Goal: Information Seeking & Learning: Find specific fact

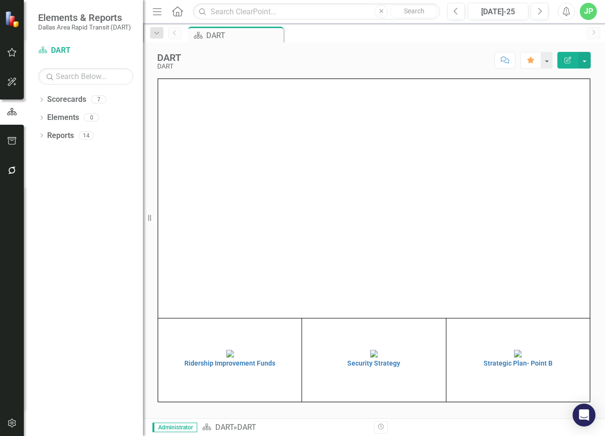
scroll to position [4, 0]
click at [532, 398] on td "Strategic Plan- Point B" at bounding box center [518, 361] width 144 height 84
click at [532, 367] on h4 "Strategic Plan- Point B" at bounding box center [518, 363] width 139 height 7
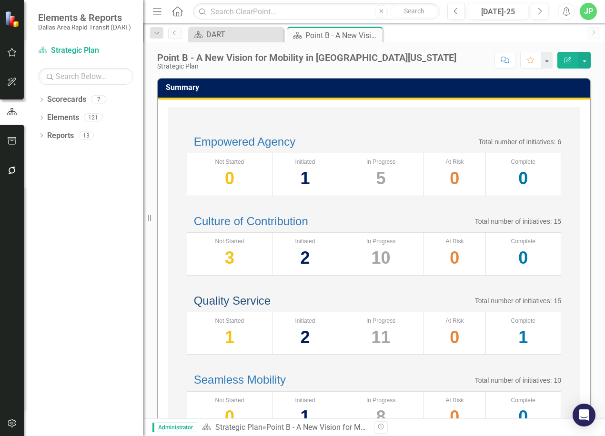
click at [271, 307] on link "Quality Service" at bounding box center [232, 300] width 77 height 13
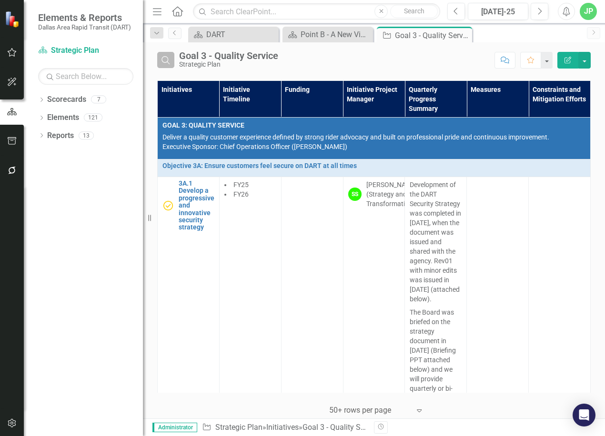
click at [167, 58] on icon "button" at bounding box center [166, 60] width 8 height 8
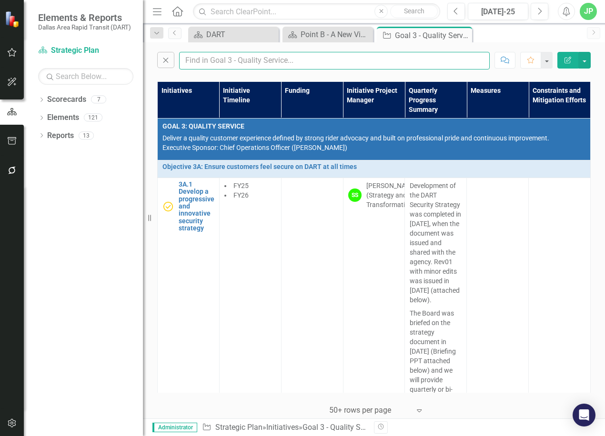
click at [192, 63] on input "text" at bounding box center [334, 61] width 311 height 18
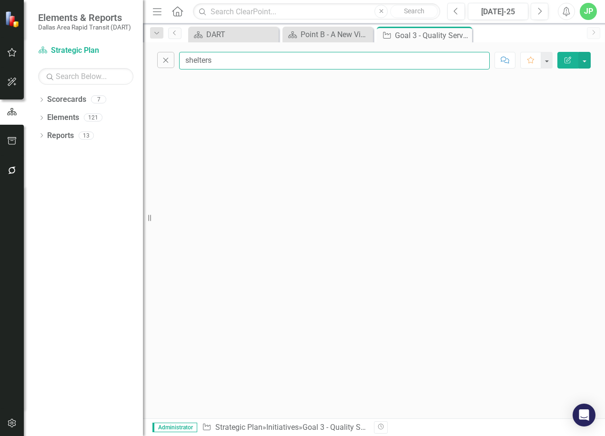
drag, startPoint x: 246, startPoint y: 62, endPoint x: 59, endPoint y: 20, distance: 192.1
click at [59, 20] on div "Elements & Reports Dallas Area Rapid Transit (DART) Scorecard Strategic Plan Se…" at bounding box center [302, 218] width 605 height 436
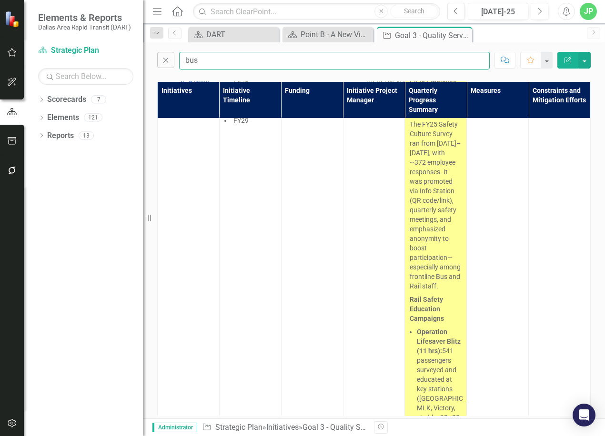
scroll to position [352, 0]
drag, startPoint x: 232, startPoint y: 61, endPoint x: 55, endPoint y: 30, distance: 179.4
click at [55, 32] on div "Elements & Reports Dallas Area Rapid Transit (DART) Scorecard Strategic Plan Se…" at bounding box center [302, 218] width 605 height 436
type input "shelter"
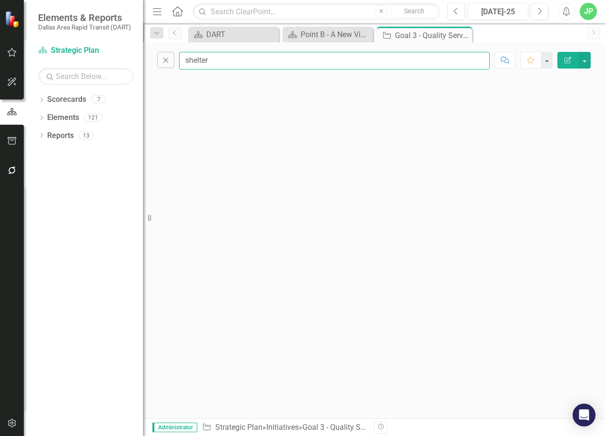
scroll to position [0, 0]
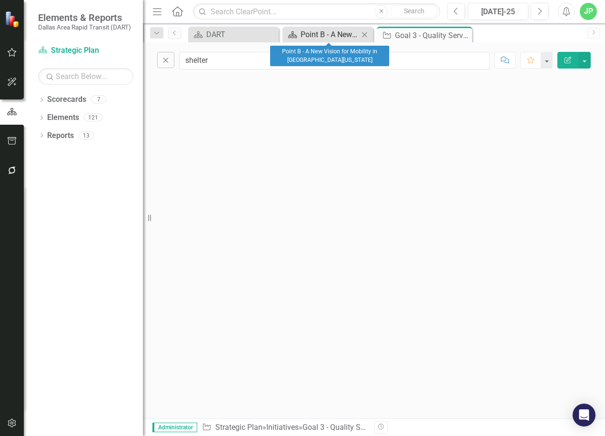
click at [330, 34] on div "Point B - A New Vision for Mobility in [GEOGRAPHIC_DATA][US_STATE]" at bounding box center [330, 35] width 58 height 12
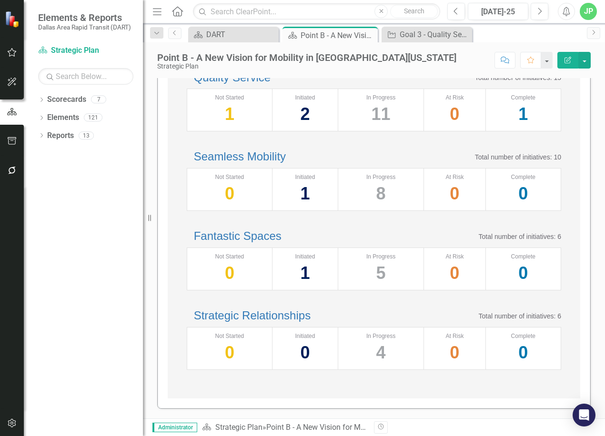
scroll to position [334, 0]
click at [283, 150] on link "Seamless Mobility" at bounding box center [240, 156] width 92 height 13
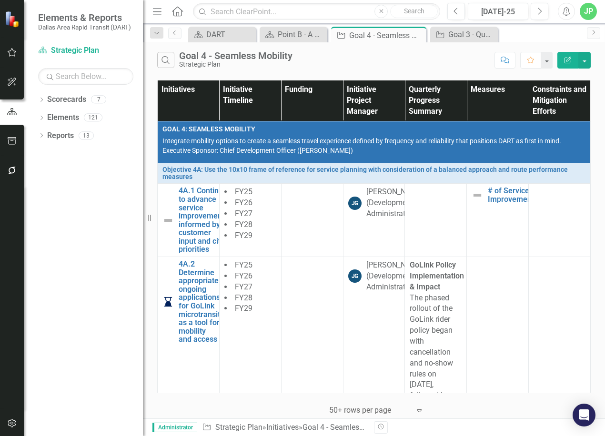
click at [177, 66] on div "Search Goal 4 - Seamless Mobility Strategic Plan" at bounding box center [323, 60] width 333 height 16
click at [165, 64] on icon "button" at bounding box center [166, 60] width 8 height 8
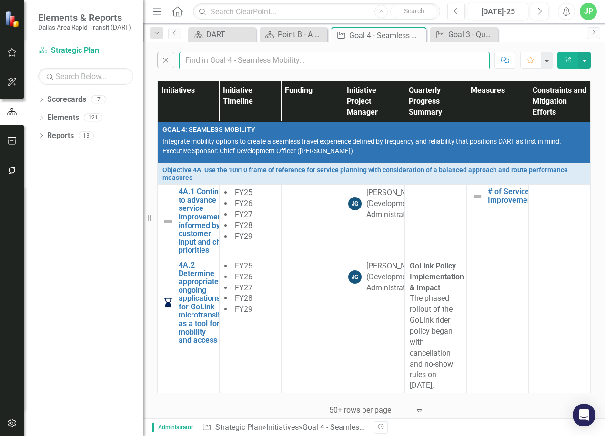
click at [382, 68] on input "text" at bounding box center [334, 61] width 311 height 18
type input "shelter"
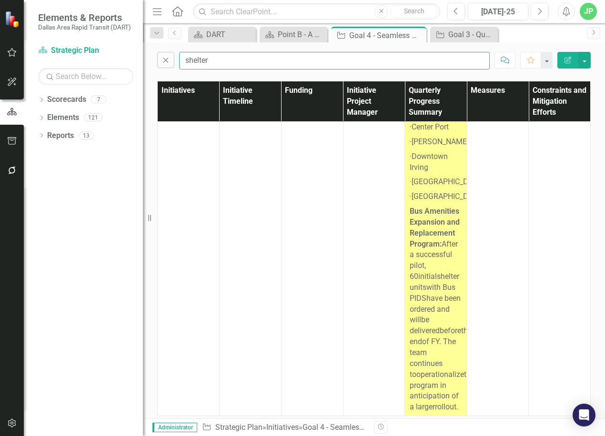
scroll to position [276, 0]
click at [425, 207] on strong "Bus Amenities Expansion and Replacement Program:" at bounding box center [435, 228] width 50 height 42
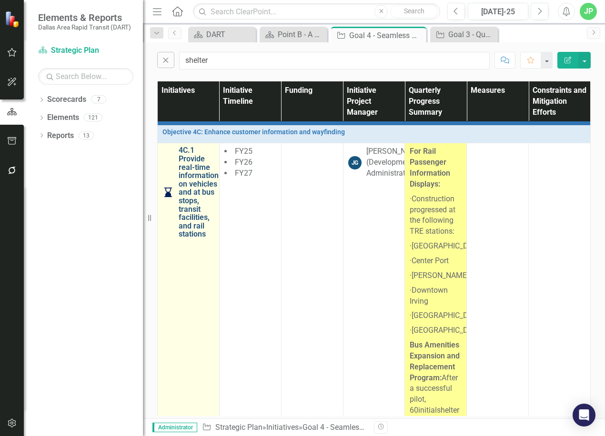
click at [210, 197] on link "4C.1 Provide real-time information on vehicles and at bus stops, transit facili…" at bounding box center [199, 192] width 40 height 92
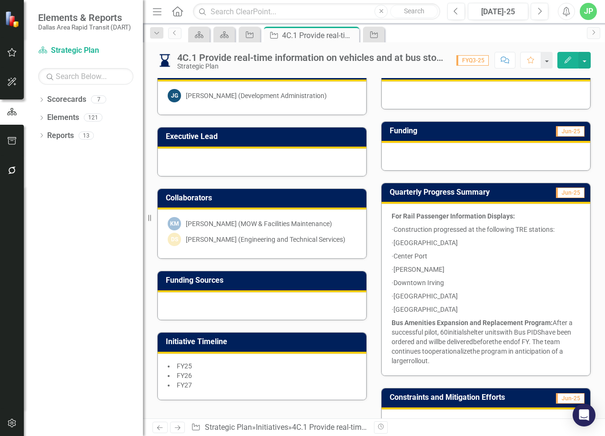
scroll to position [191, 0]
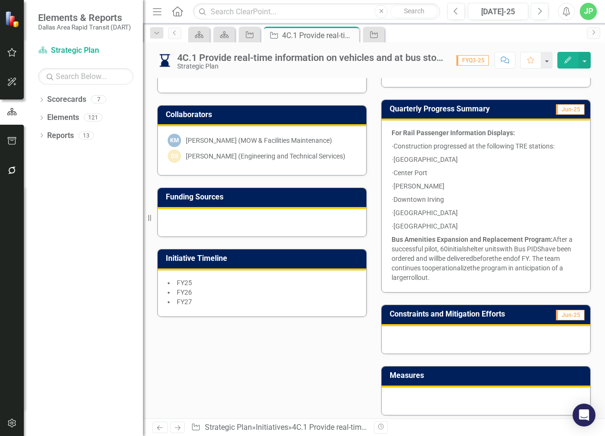
click at [465, 271] on span "operationalize" at bounding box center [449, 268] width 42 height 8
click at [431, 278] on span at bounding box center [430, 278] width 1 height 8
click at [513, 273] on p "Bus Amenities Expansion and Replacement Program: After a successful pilot, 60 i…" at bounding box center [486, 258] width 189 height 50
drag, startPoint x: 451, startPoint y: 282, endPoint x: 417, endPoint y: 254, distance: 43.7
click at [417, 254] on p "Bus Amenities Expansion and Replacement Program: After a successful pilot, 60 i…" at bounding box center [486, 258] width 189 height 50
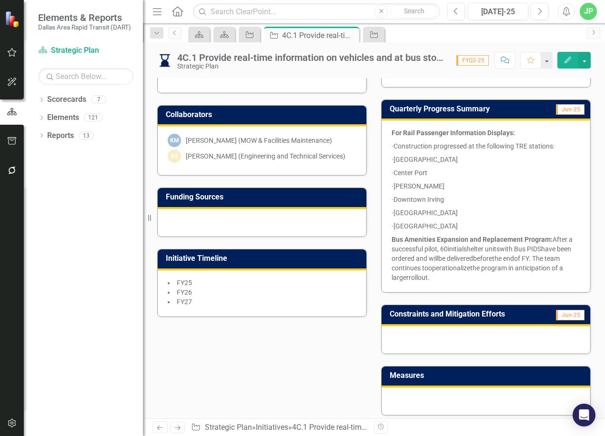
drag, startPoint x: 488, startPoint y: 236, endPoint x: 543, endPoint y: 265, distance: 61.6
click at [546, 265] on p "Bus Amenities Expansion and Replacement Program: After a successful pilot, 60 i…" at bounding box center [486, 258] width 189 height 50
click at [508, 264] on p "Bus Amenities Expansion and Replacement Program: After a successful pilot, 60 i…" at bounding box center [486, 258] width 189 height 50
click at [481, 264] on p "Bus Amenities Expansion and Replacement Program: After a successful pilot, 60 i…" at bounding box center [486, 258] width 189 height 50
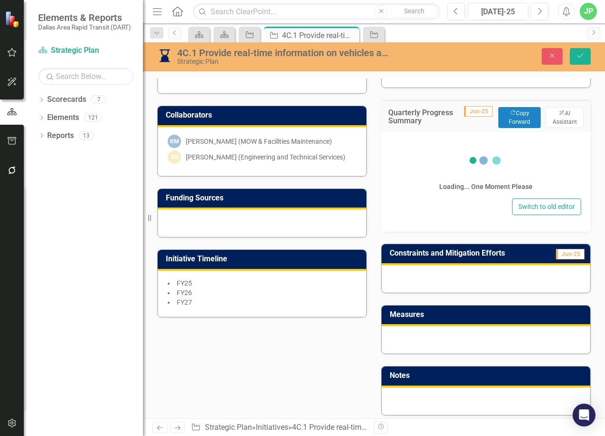
click at [481, 258] on h3 "Constraints and Mitigation Efforts" at bounding box center [468, 253] width 156 height 9
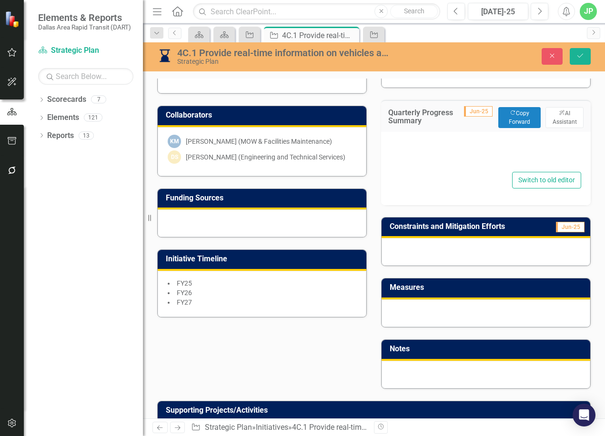
type textarea "<p><strong>For Rail Passenger Information Displays:&nbsp;</strong></p> <p><!-- …"
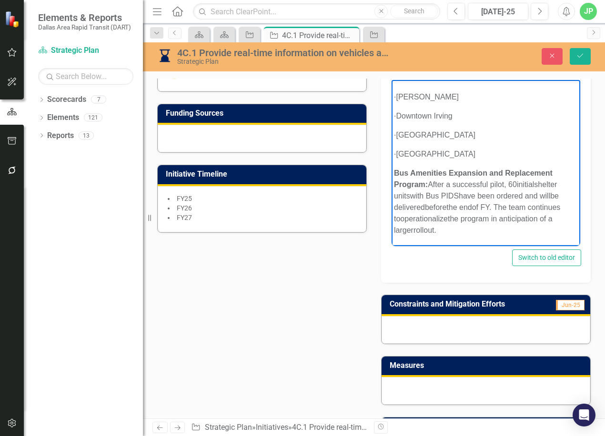
scroll to position [182, 0]
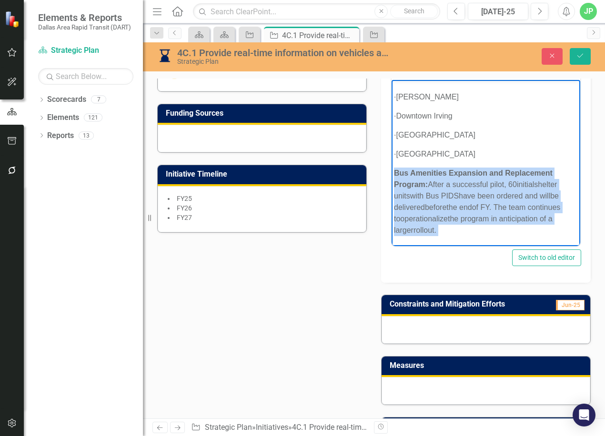
drag, startPoint x: 441, startPoint y: 239, endPoint x: 389, endPoint y: 127, distance: 123.4
click at [392, 127] on html "For Rail Passenger Information Displays: · Construction progressed at the follo…" at bounding box center [486, 123] width 189 height 245
copy p "Bus Amenities Expansion and Replacement Program: After a successful pilot, 60 i…"
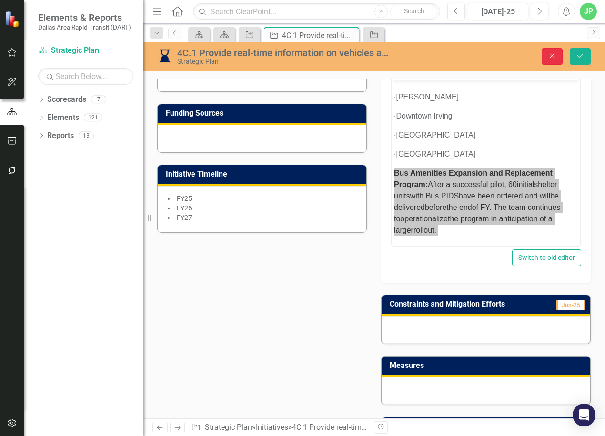
click at [551, 56] on icon "Close" at bounding box center [552, 55] width 9 height 7
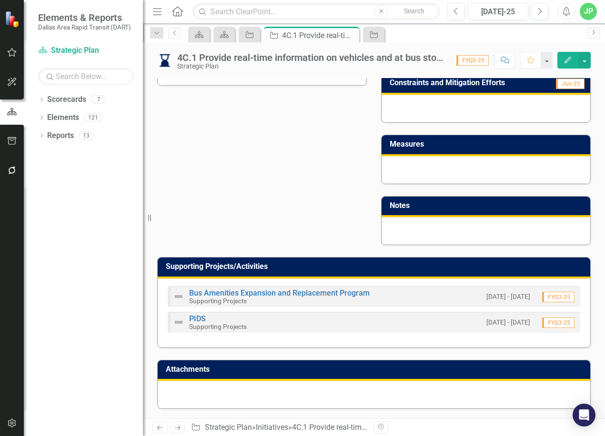
scroll to position [425, 0]
click at [323, 291] on link "Bus Amenities Expansion and Replacement Program" at bounding box center [279, 293] width 181 height 9
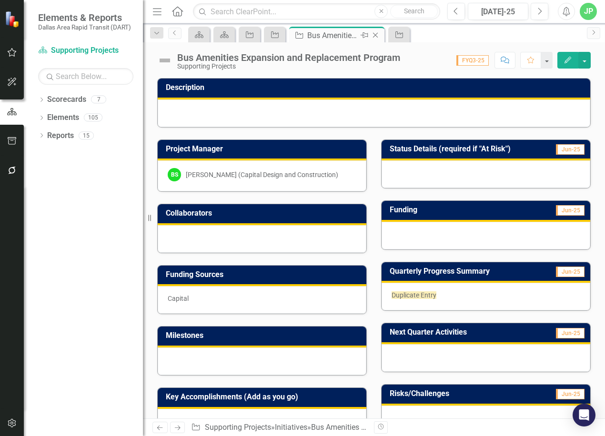
click at [377, 39] on icon "Close" at bounding box center [376, 35] width 10 height 8
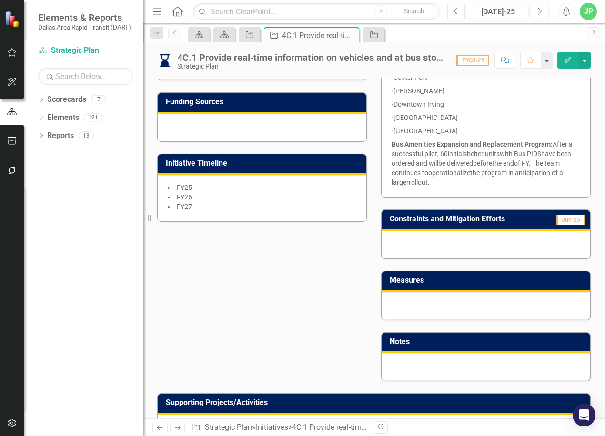
scroll to position [425, 0]
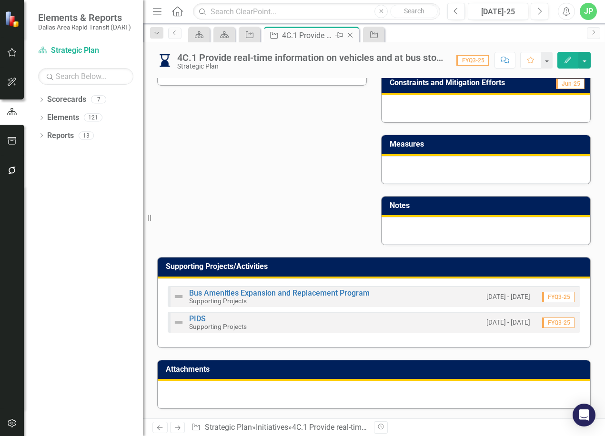
click at [350, 34] on icon "Close" at bounding box center [350, 35] width 10 height 8
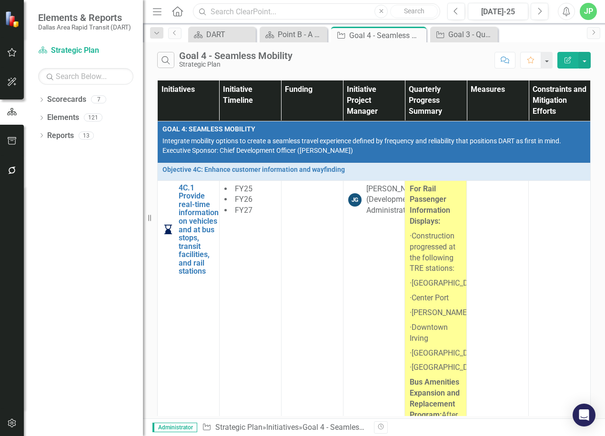
click at [291, 18] on input "text" at bounding box center [316, 11] width 247 height 17
type input "shelter"
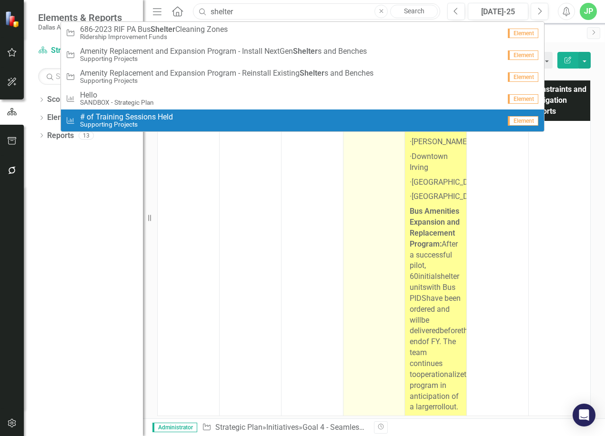
scroll to position [276, 0]
